Goal: Check status: Check status

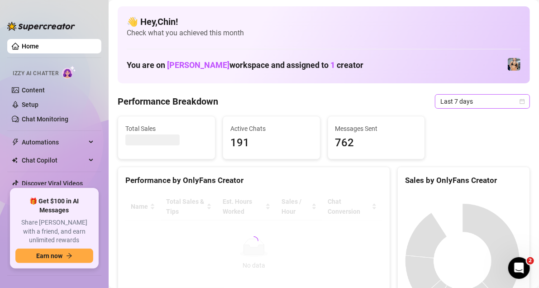
click at [519, 100] on icon "calendar" at bounding box center [521, 101] width 5 height 5
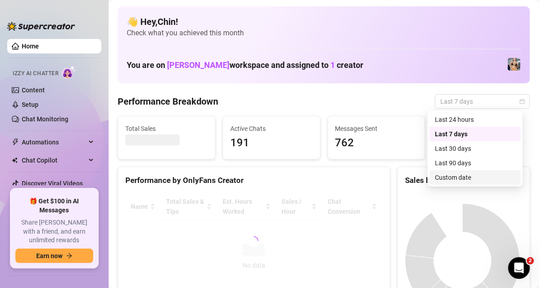
click at [452, 175] on div "Custom date" at bounding box center [475, 177] width 81 height 10
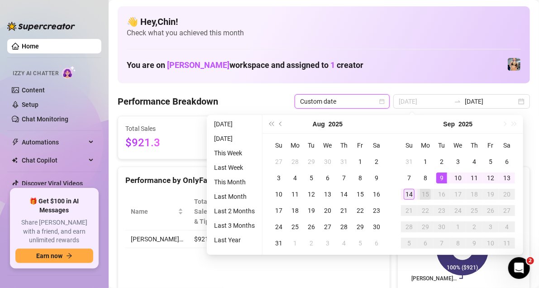
type input "[DATE]"
click at [409, 194] on div "14" at bounding box center [409, 194] width 11 height 11
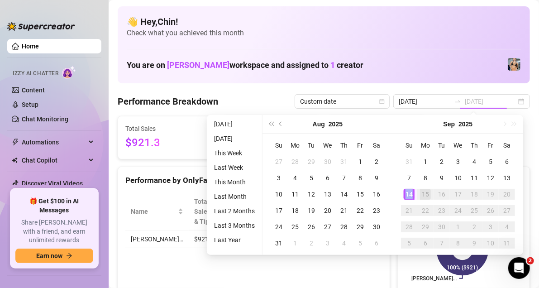
type input "[DATE]"
